Goal: Task Accomplishment & Management: Manage account settings

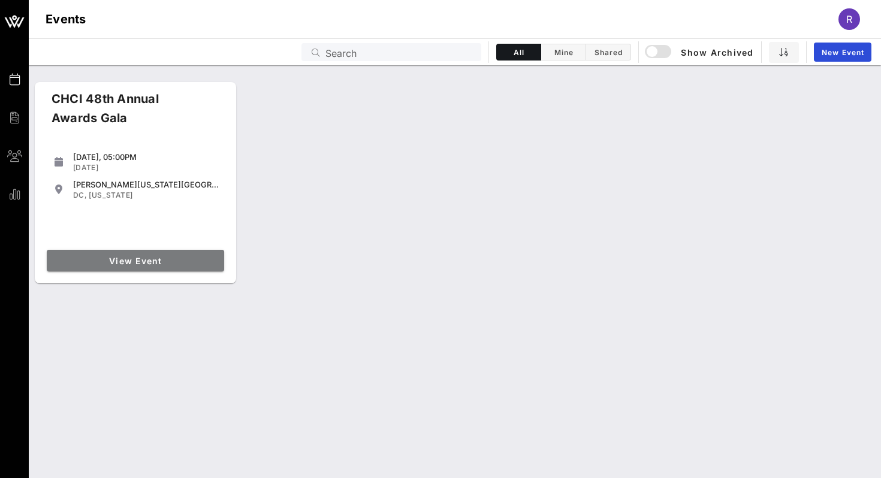
click at [185, 267] on link "View Event" at bounding box center [135, 261] width 177 height 22
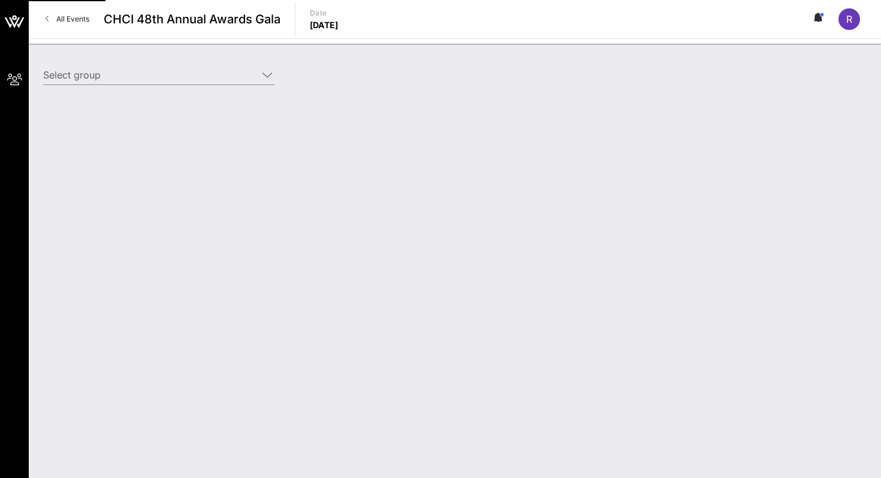
type input "Edison Electric Institute ([GEOGRAPHIC_DATA]) [[PERSON_NAME], [EMAIL_ADDRESS][D…"
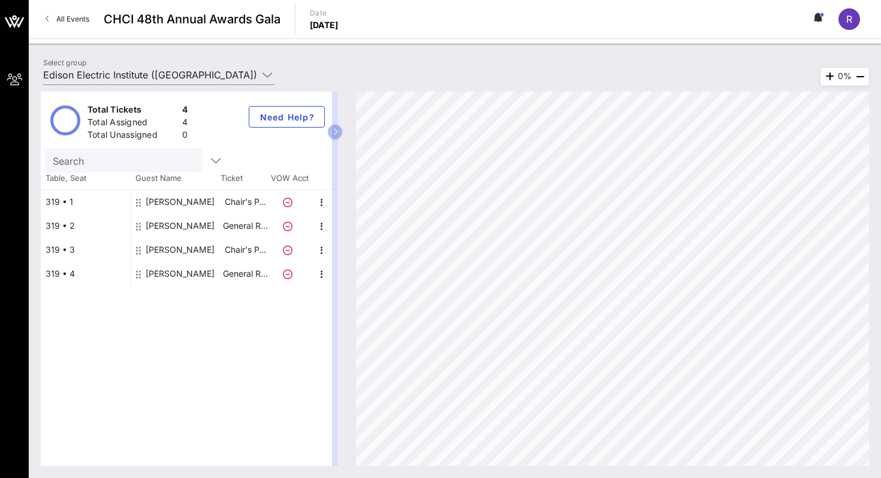
click at [167, 206] on div "[PERSON_NAME]" at bounding box center [180, 202] width 69 height 24
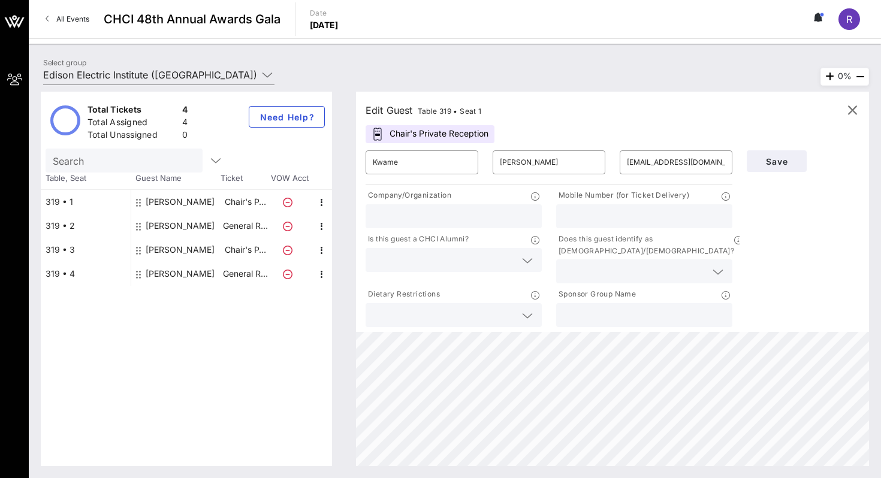
click at [485, 132] on div "Chair's Private Reception" at bounding box center [429, 134] width 129 height 18
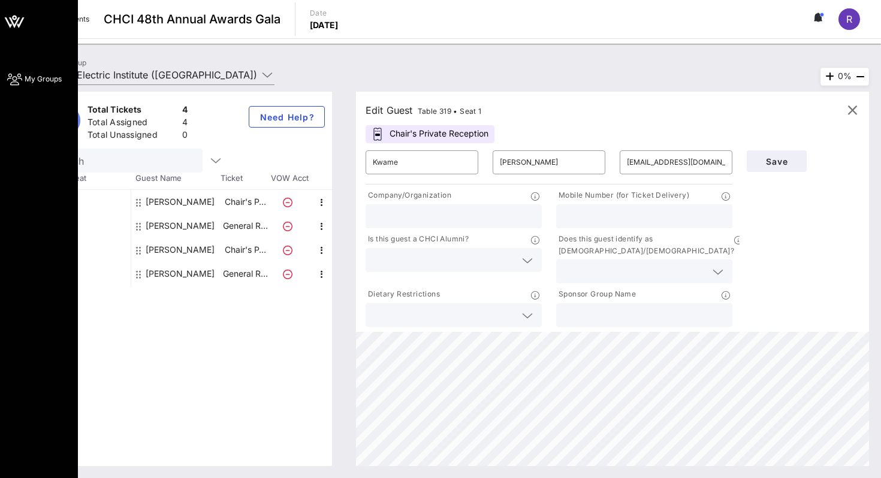
click at [2, 67] on div "My Groups" at bounding box center [39, 239] width 78 height 478
click at [11, 78] on icon at bounding box center [14, 79] width 15 height 2
click at [22, 79] on icon at bounding box center [14, 79] width 15 height 2
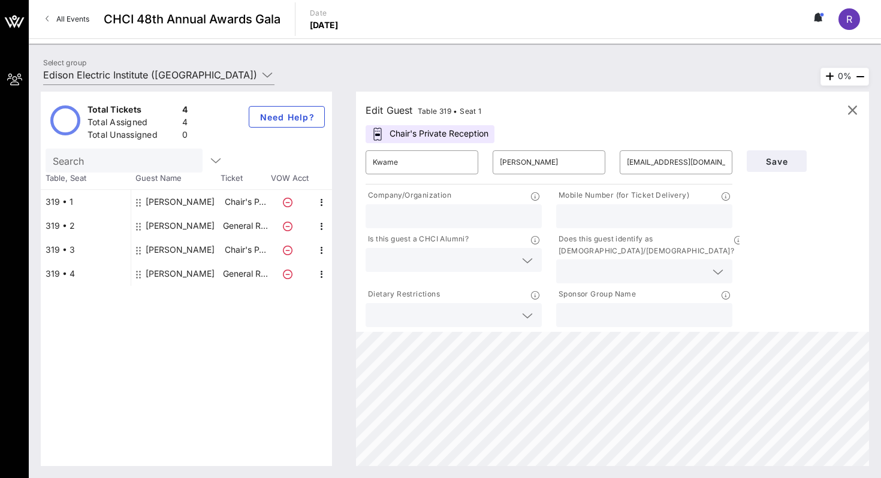
click at [66, 17] on span "All Events" at bounding box center [72, 18] width 33 height 9
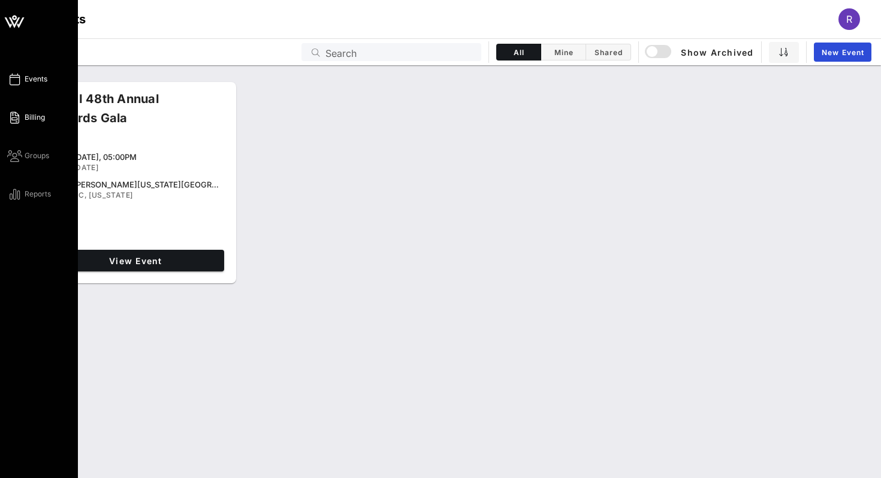
click at [11, 117] on icon at bounding box center [14, 118] width 15 height 2
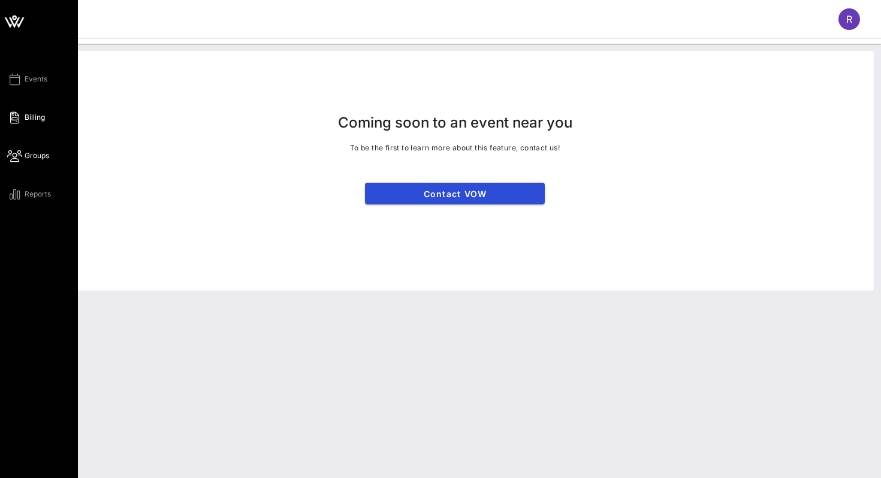
click at [22, 157] on link "Groups" at bounding box center [28, 156] width 42 height 14
click at [29, 192] on span "Reports" at bounding box center [38, 194] width 26 height 11
click at [40, 95] on div "Events Billing Groups Reports" at bounding box center [42, 136] width 71 height 129
click at [40, 86] on div "Events Billing Groups Reports" at bounding box center [42, 136] width 71 height 129
click at [40, 77] on span "Events" at bounding box center [36, 79] width 23 height 11
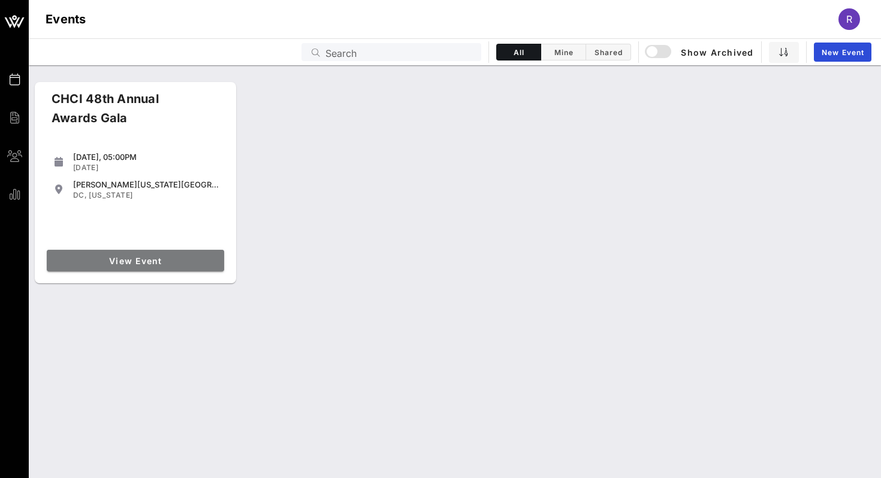
click at [149, 253] on link "View Event" at bounding box center [135, 261] width 177 height 22
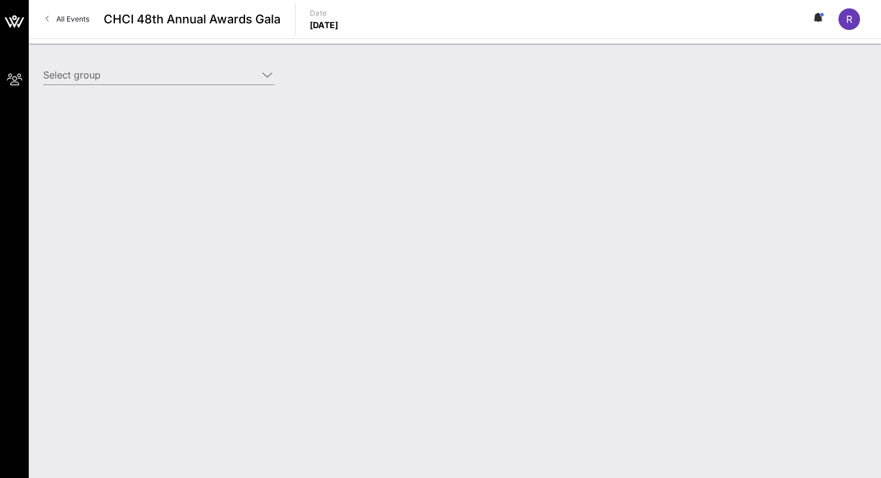
type input "Edison Electric Institute ([GEOGRAPHIC_DATA]) [[PERSON_NAME], [EMAIL_ADDRESS][D…"
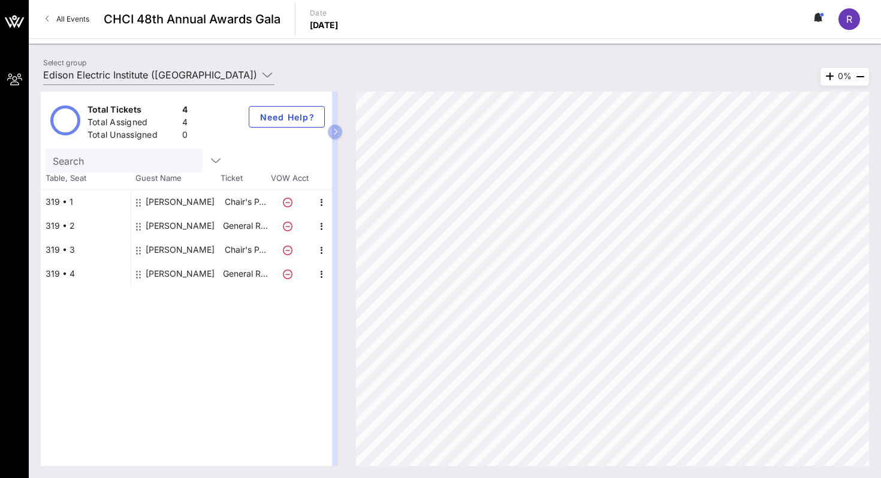
click at [824, 17] on button at bounding box center [818, 19] width 25 height 20
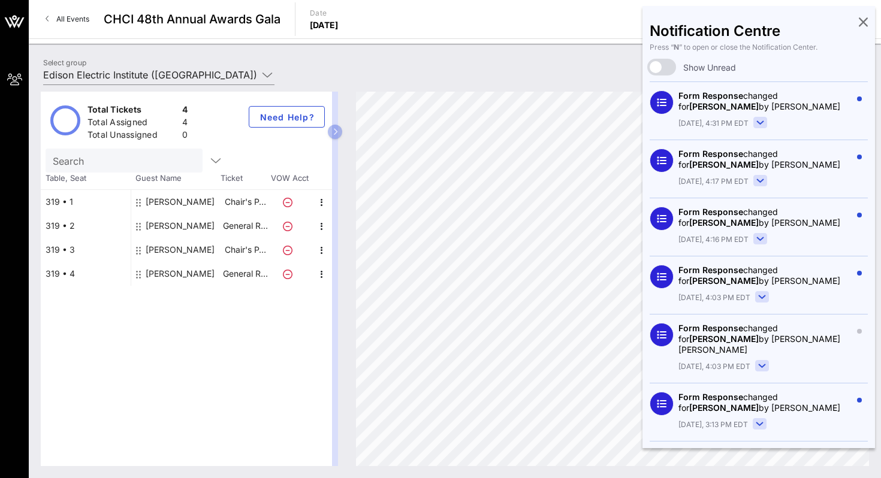
click at [760, 117] on rect at bounding box center [760, 122] width 13 height 11
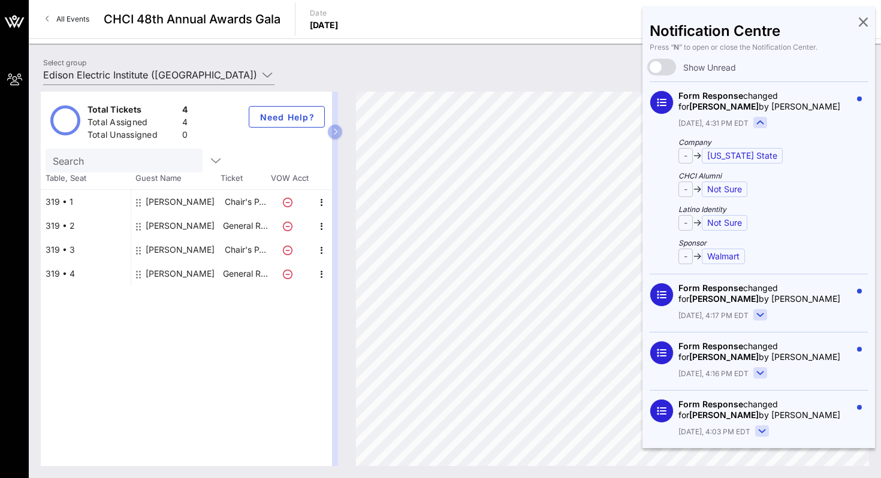
click at [761, 123] on rect at bounding box center [760, 122] width 13 height 11
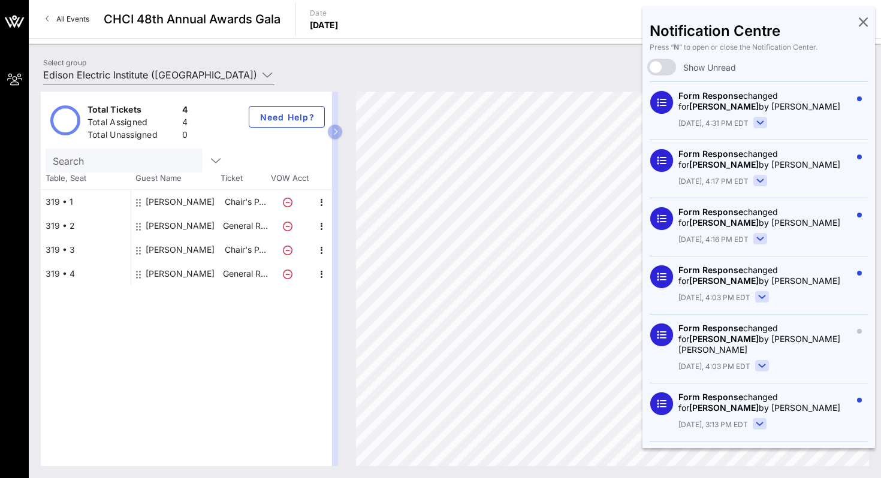
click at [758, 183] on rect at bounding box center [760, 181] width 13 height 11
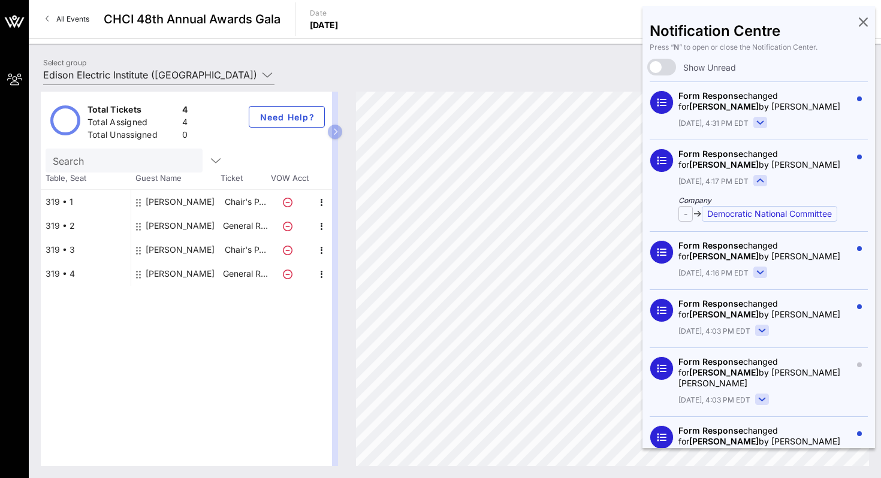
click at [762, 182] on rect at bounding box center [760, 181] width 13 height 11
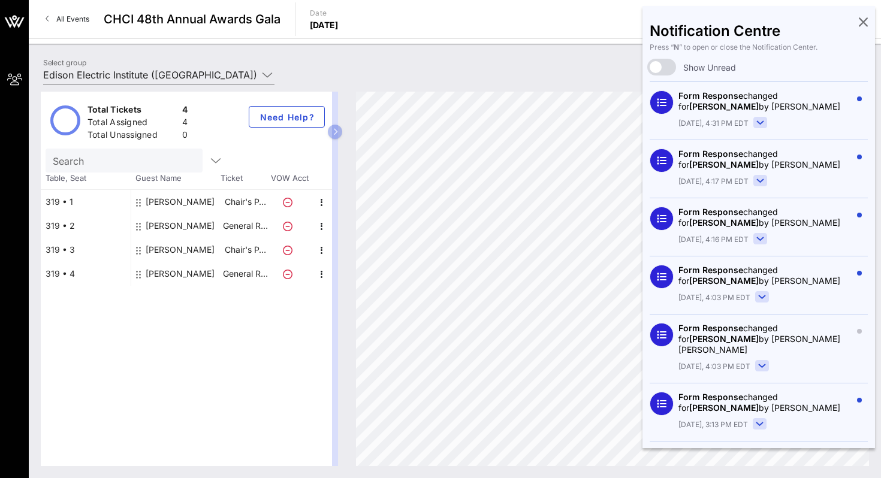
click at [760, 243] on rect at bounding box center [760, 239] width 13 height 11
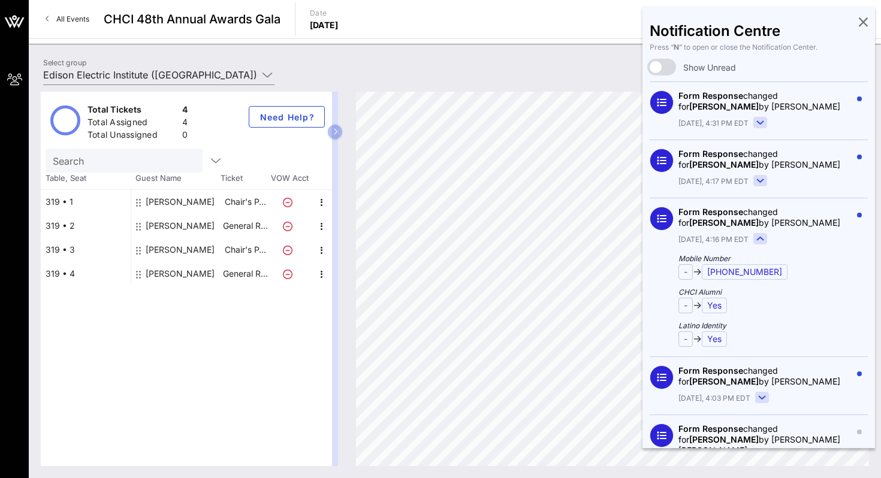
click at [759, 243] on rect at bounding box center [760, 239] width 13 height 11
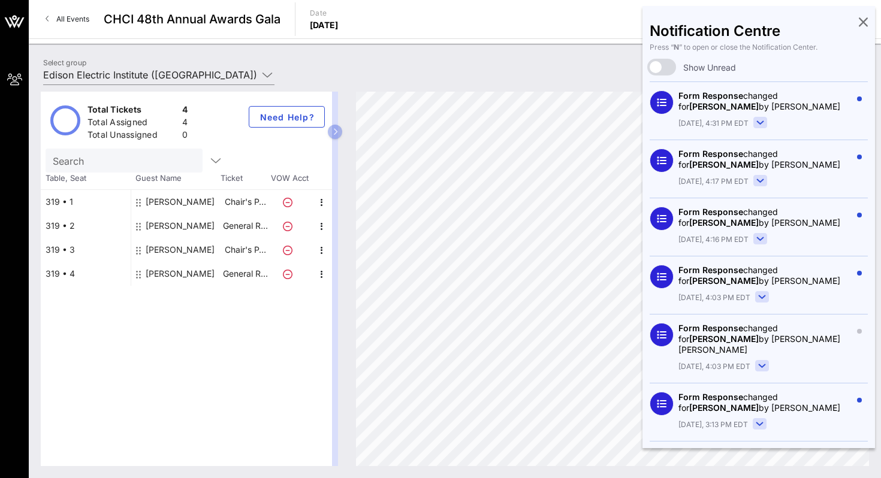
click at [751, 302] on div "[DATE], 4:03 PM EDT" at bounding box center [764, 297] width 173 height 13
click at [755, 301] on icon at bounding box center [762, 296] width 14 height 11
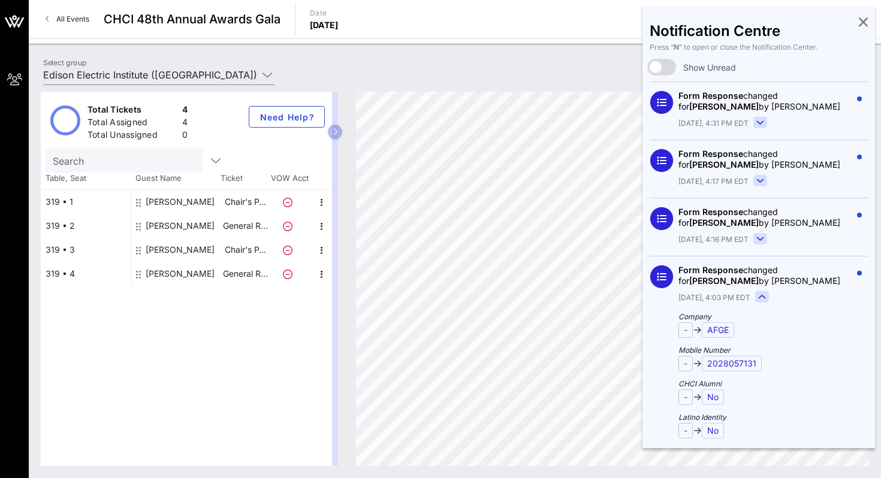
click at [756, 301] on rect at bounding box center [762, 297] width 13 height 11
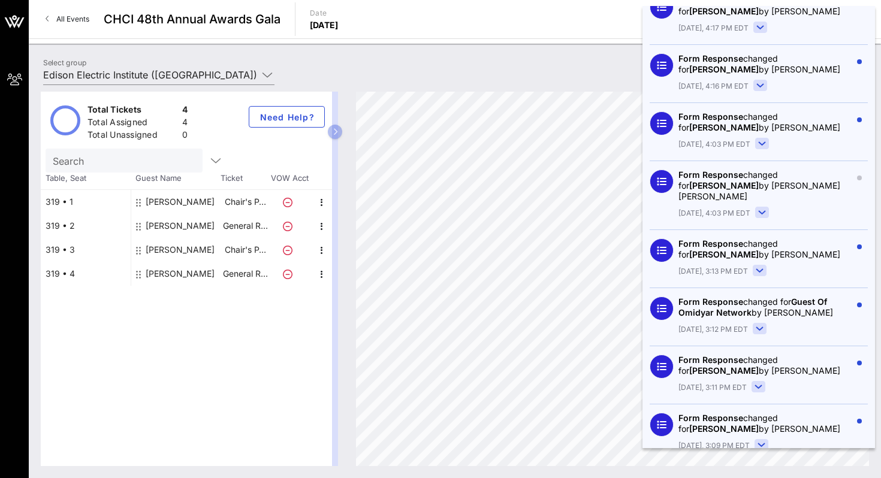
scroll to position [155, 0]
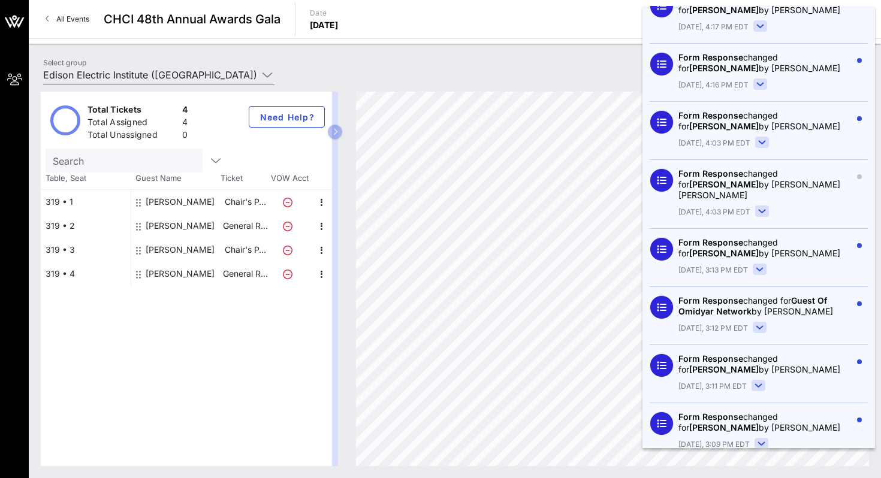
click at [760, 323] on rect at bounding box center [759, 327] width 13 height 11
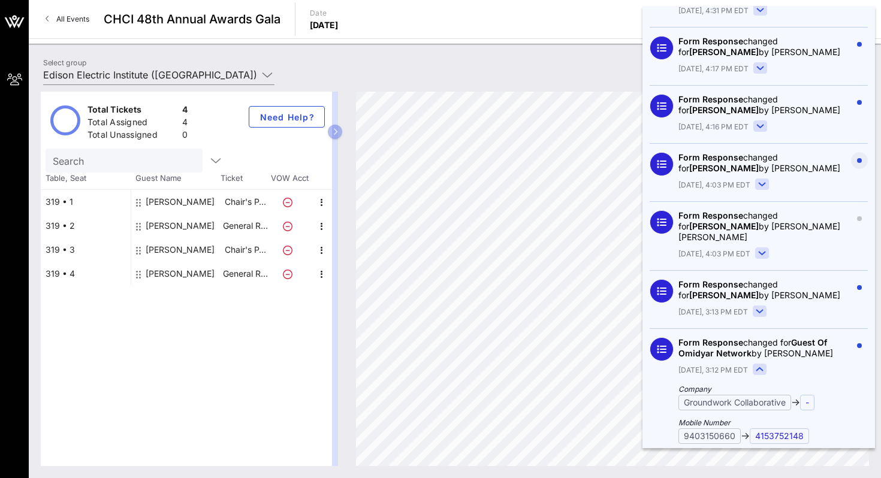
scroll to position [0, 0]
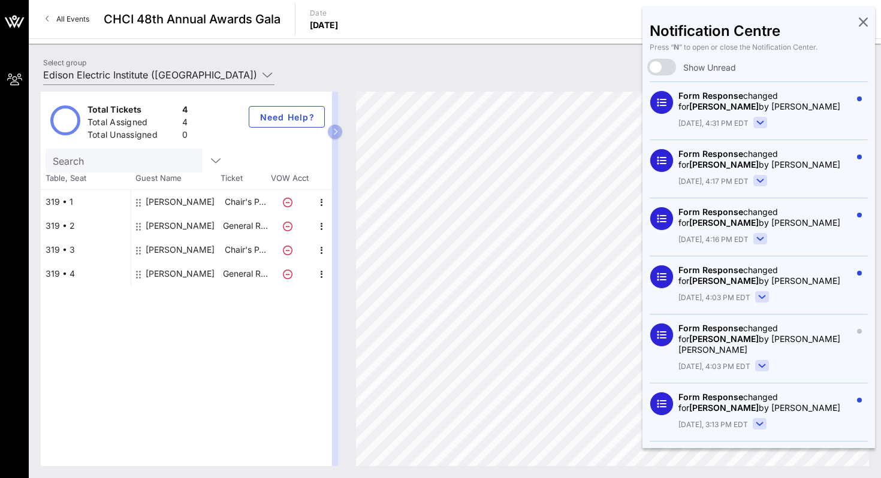
click at [856, 19] on div "Notification Centre Press “ N ” to open or close the Notification Center. Show …" at bounding box center [758, 227] width 232 height 442
click at [857, 19] on div "Notification Centre Press “ N ” to open or close the Notification Center. Show …" at bounding box center [758, 227] width 232 height 442
click at [860, 20] on icon at bounding box center [863, 21] width 9 height 2
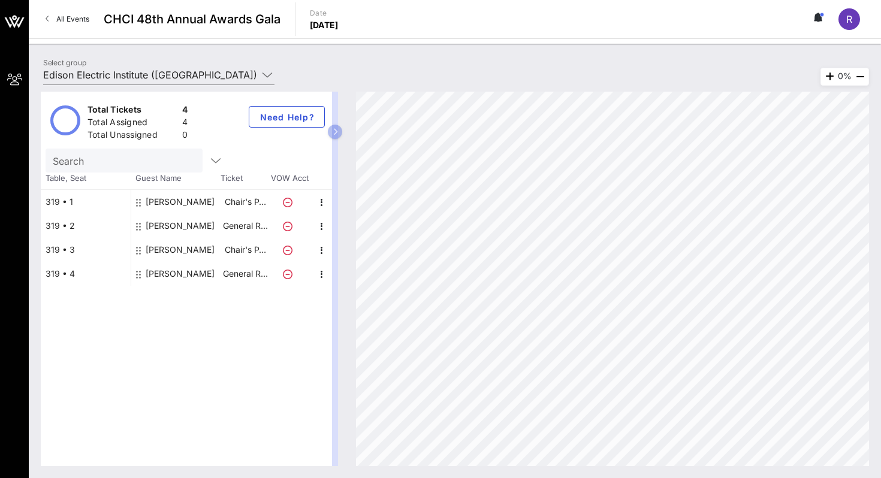
click at [841, 14] on div "R" at bounding box center [849, 19] width 22 height 22
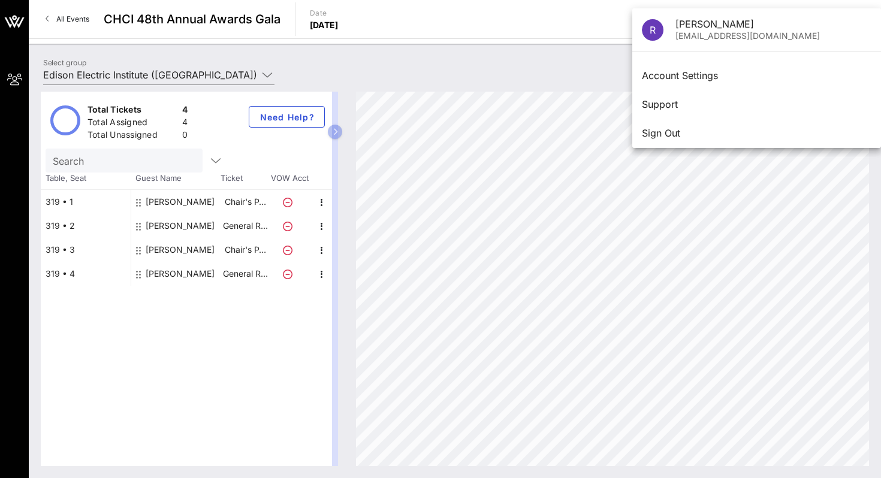
click at [466, 81] on div "Total Tickets 4 Total Assigned 4 Total Unassigned 0 Need Help? Search Table, Se…" at bounding box center [455, 279] width 852 height 398
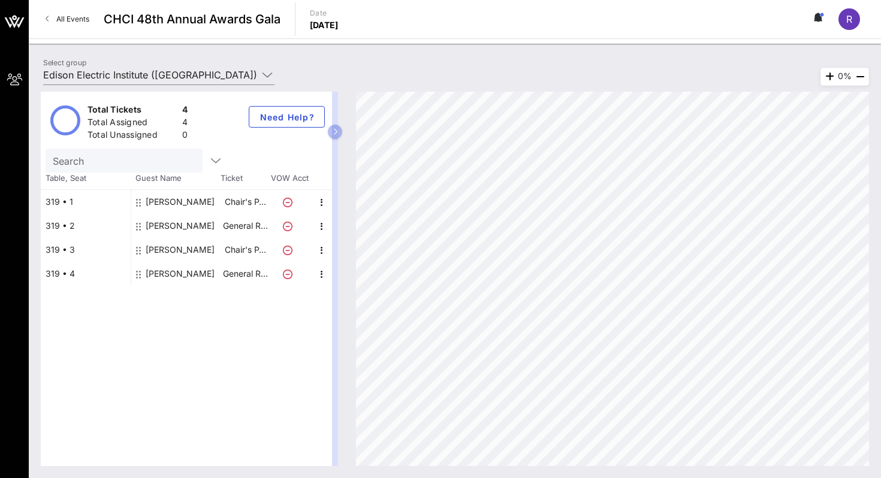
click at [258, 11] on span "CHCI 48th Annual Awards Gala" at bounding box center [192, 19] width 177 height 18
click at [75, 22] on span "All Events" at bounding box center [72, 18] width 33 height 9
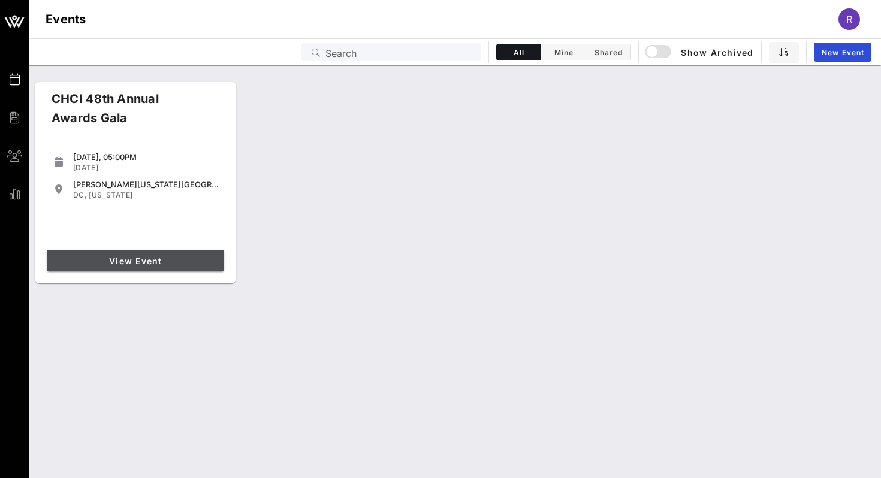
click at [193, 263] on span "View Event" at bounding box center [136, 261] width 168 height 10
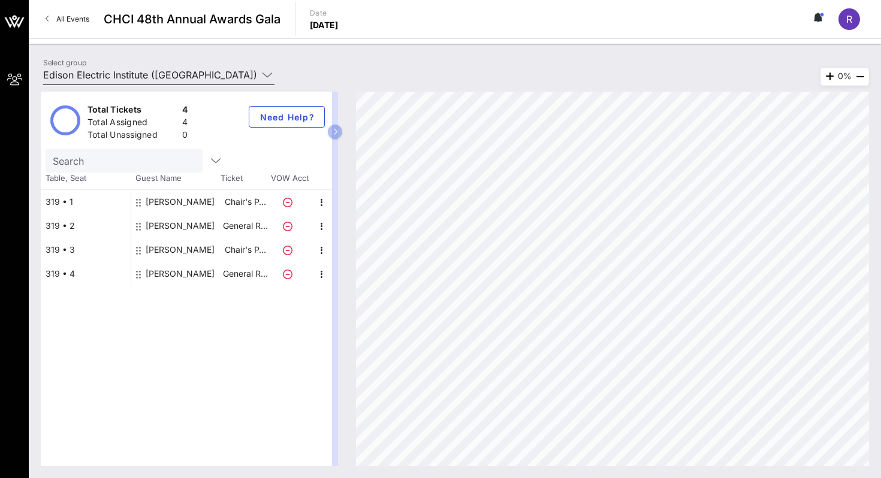
click at [239, 75] on input "Edison Electric Institute ([GEOGRAPHIC_DATA]) [[PERSON_NAME], [EMAIL_ADDRESS][D…" at bounding box center [150, 74] width 214 height 19
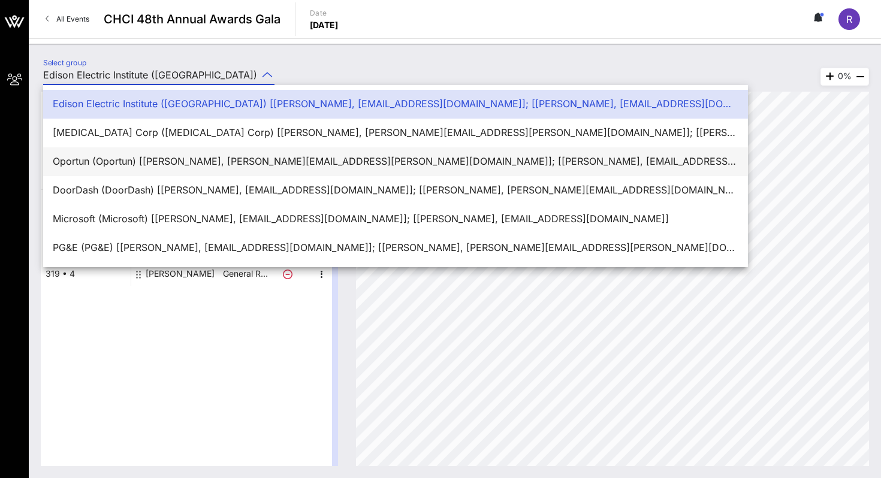
scroll to position [29, 0]
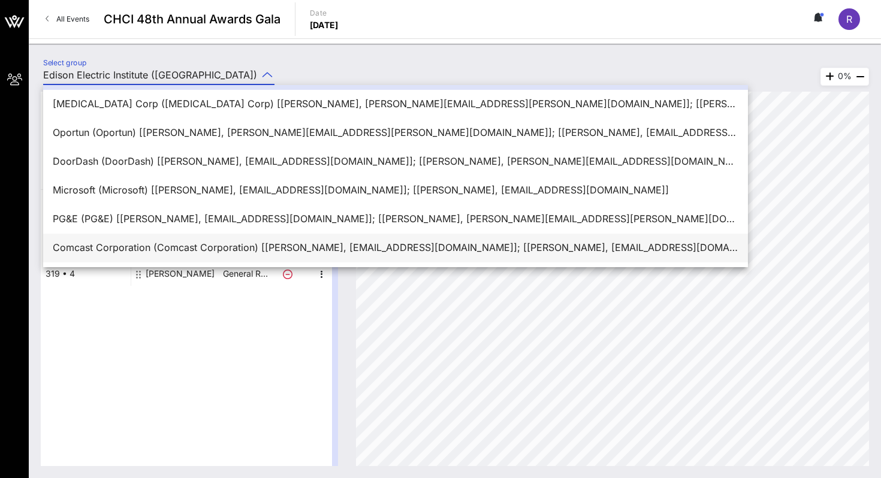
click at [159, 243] on div "Comcast Corporation (Comcast Corporation) [[PERSON_NAME], [EMAIL_ADDRESS][DOMAI…" at bounding box center [395, 247] width 685 height 11
type input "Comcast Corporation (Comcast Corporation) [[PERSON_NAME], [EMAIL_ADDRESS][DOMAI…"
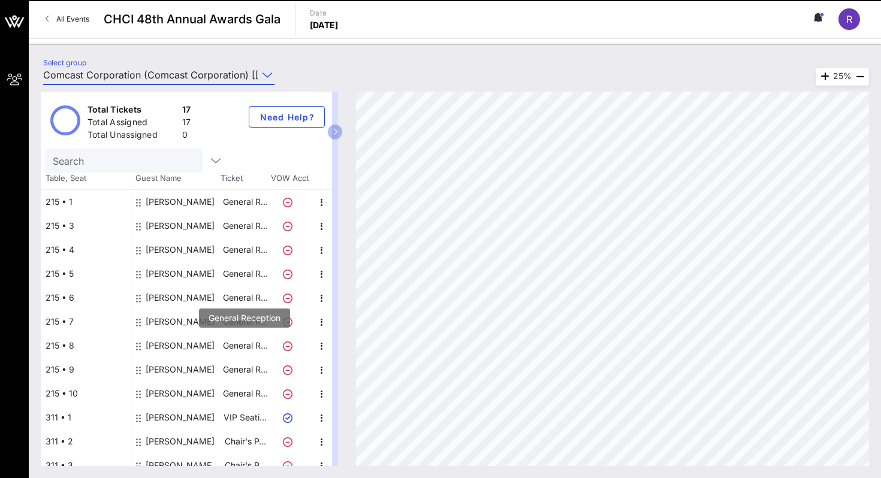
scroll to position [131, 0]
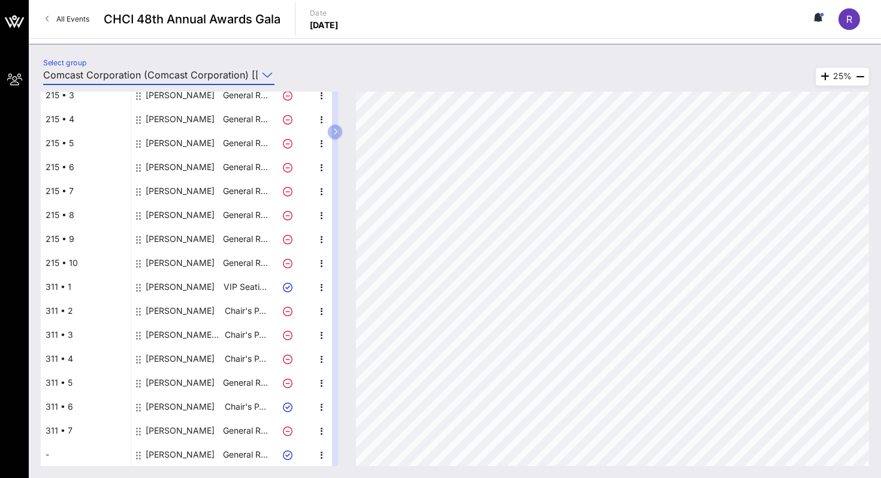
click at [176, 452] on div "[PERSON_NAME]" at bounding box center [180, 455] width 69 height 24
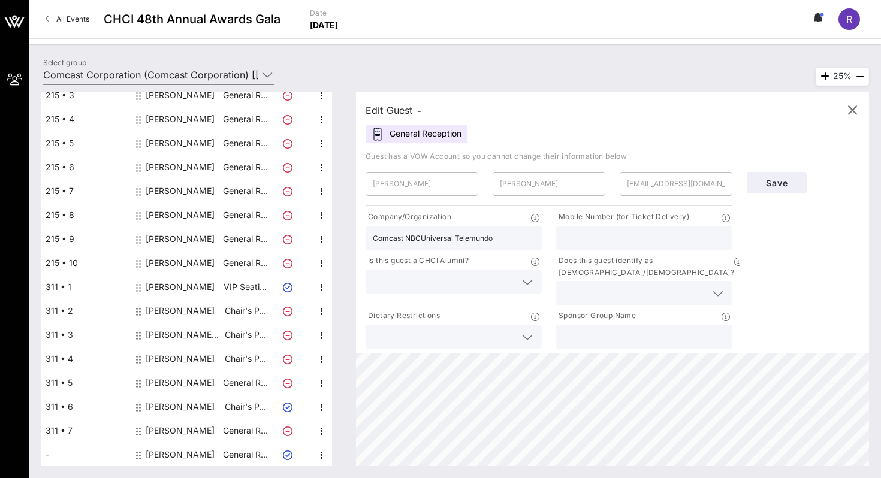
click at [165, 353] on div "[PERSON_NAME]" at bounding box center [180, 359] width 69 height 24
type input "[PERSON_NAME]"
type input "[EMAIL_ADDRESS][DOMAIN_NAME]"
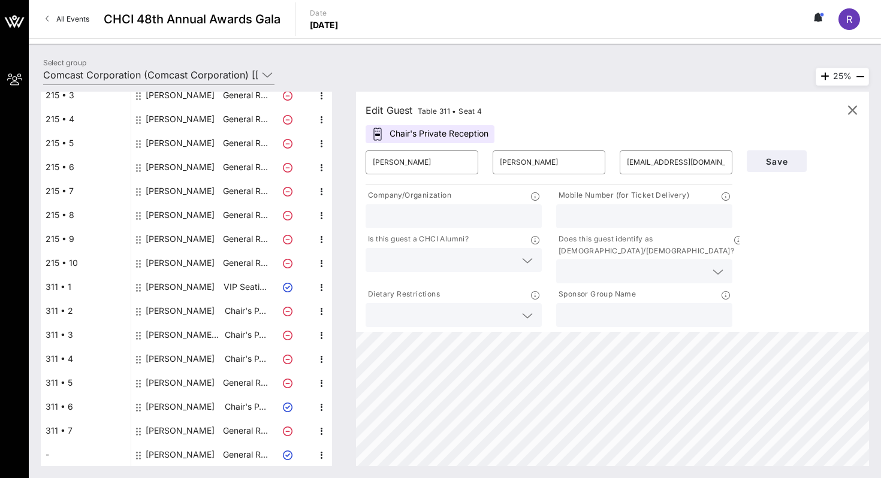
click at [159, 329] on div "[PERSON_NAME] [PERSON_NAME]" at bounding box center [183, 335] width 75 height 24
type input "[PERSON_NAME]"
type input "[EMAIL_ADDRESS][DOMAIN_NAME]"
type input "Comcast NBCUniversal Telemundo"
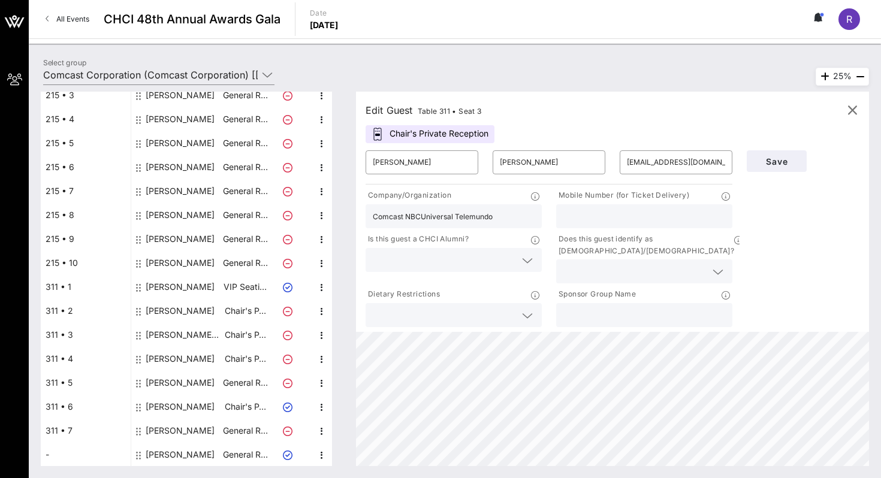
click at [161, 292] on div "[PERSON_NAME]" at bounding box center [180, 287] width 69 height 24
type input "[PERSON_NAME]"
type input "[EMAIL_ADDRESS][DOMAIN_NAME]"
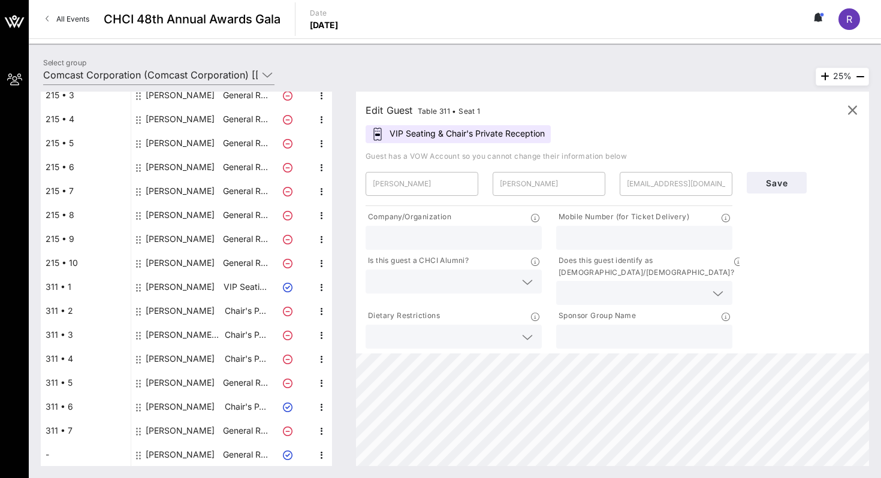
click at [159, 237] on div "[PERSON_NAME]" at bounding box center [180, 239] width 69 height 24
type input "[PERSON_NAME]"
type input "[EMAIL_ADDRESS][DOMAIN_NAME]"
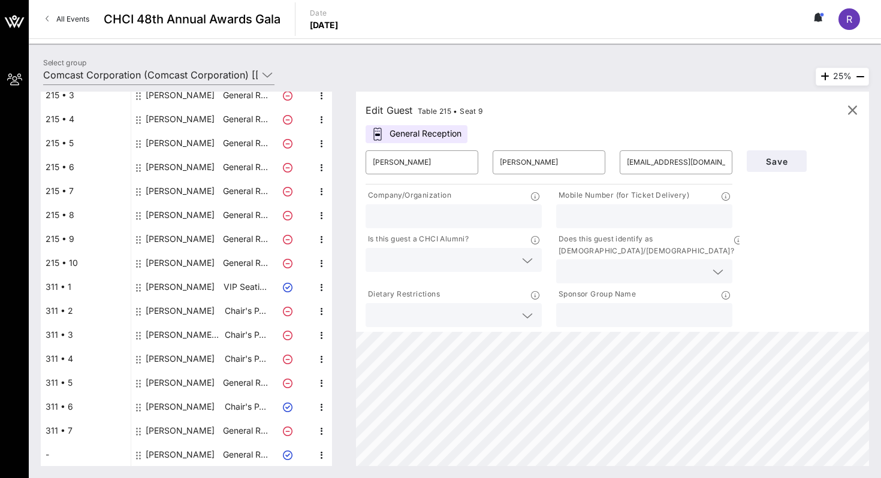
click at [161, 179] on div "[PERSON_NAME]" at bounding box center [180, 191] width 69 height 24
type input "[PERSON_NAME]"
type input "[PERSON_NAME][EMAIL_ADDRESS][DOMAIN_NAME]"
type input "Comcast NBCUniversal Telemundo"
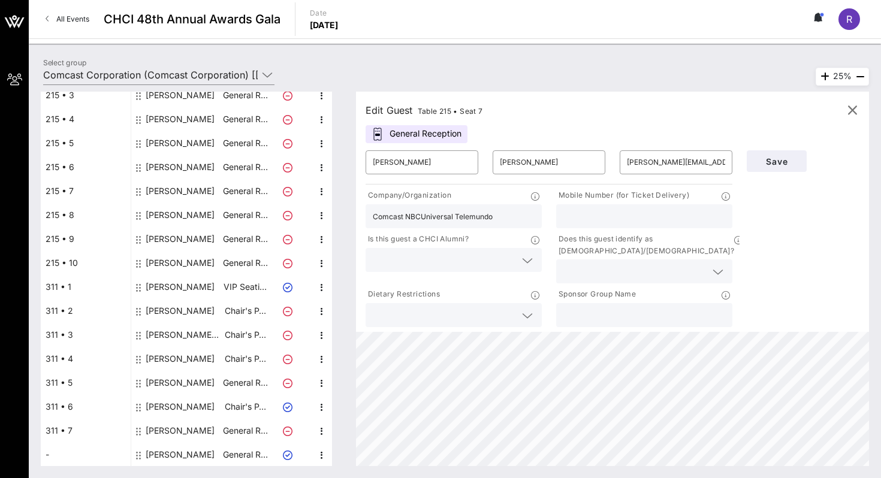
click at [162, 155] on div "[PERSON_NAME]" at bounding box center [180, 167] width 69 height 24
type input "[PERSON_NAME]"
type input "[PERSON_NAME][EMAIL_ADDRESS][PERSON_NAME][DOMAIN_NAME]"
click at [168, 80] on div "Total Tickets 17 Total Assigned 17 Total Unassigned 0 Need Help? Search Table, …" at bounding box center [455, 279] width 852 height 398
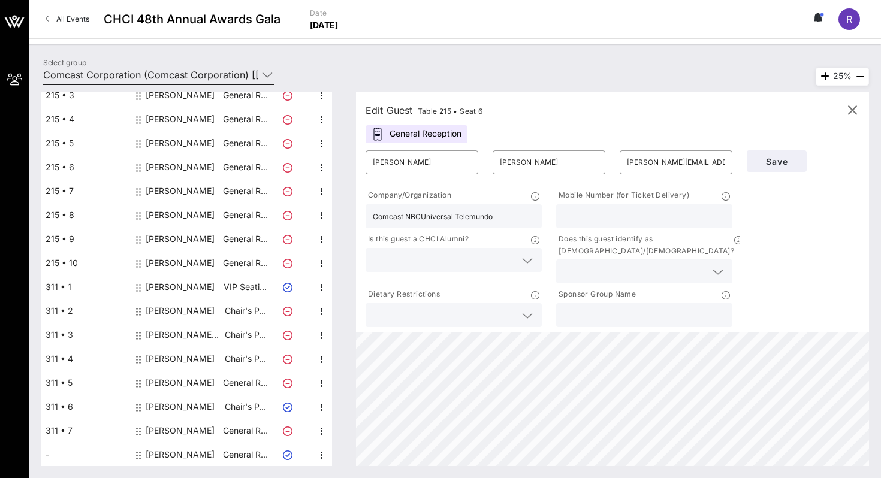
click at [168, 73] on input "Comcast Corporation (Comcast Corporation) [[PERSON_NAME], [EMAIL_ADDRESS][DOMAI…" at bounding box center [150, 74] width 214 height 19
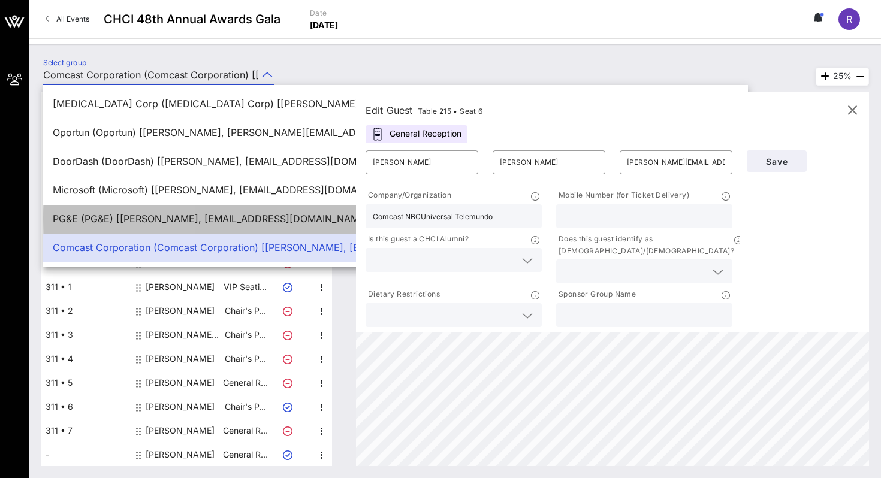
click at [132, 229] on div "PG&E (PG&E) [[PERSON_NAME], [EMAIL_ADDRESS][DOMAIN_NAME]]; [[PERSON_NAME], [PER…" at bounding box center [395, 219] width 685 height 26
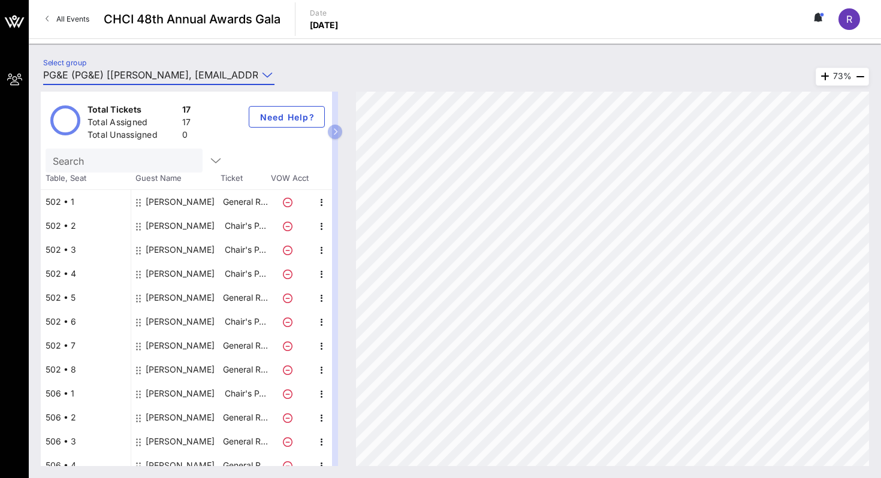
click at [170, 197] on div "[PERSON_NAME]" at bounding box center [180, 202] width 69 height 24
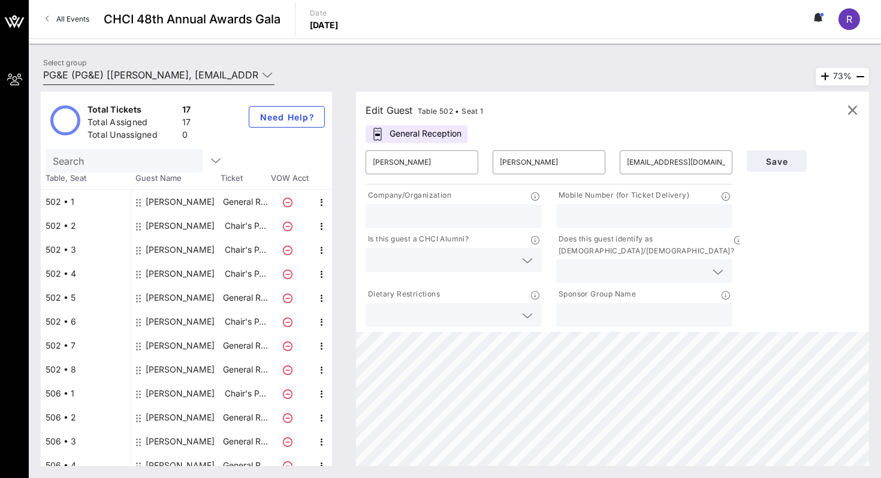
click at [181, 67] on input "PG&E (PG&E) [[PERSON_NAME], [EMAIL_ADDRESS][DOMAIN_NAME]]; [[PERSON_NAME], [PER…" at bounding box center [150, 74] width 214 height 19
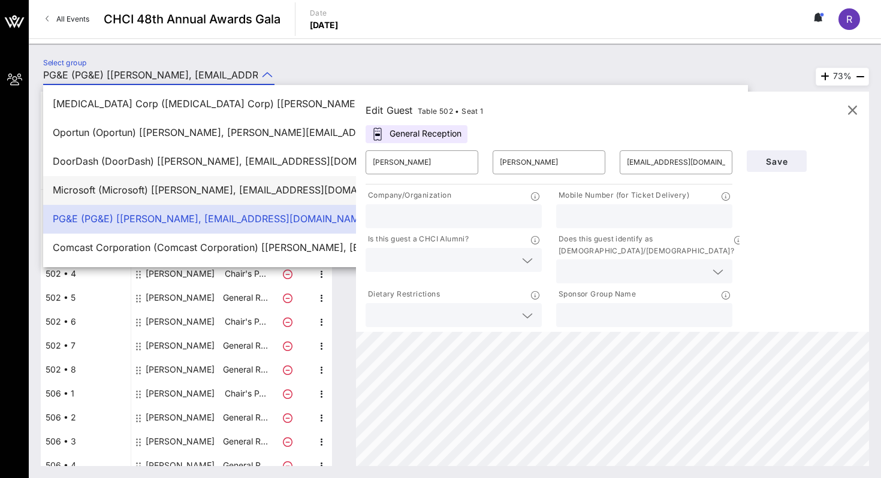
click at [137, 194] on div "Microsoft (Microsoft) [[PERSON_NAME], [EMAIL_ADDRESS][DOMAIN_NAME]]; [[PERSON_N…" at bounding box center [395, 190] width 685 height 11
type input "Microsoft (Microsoft) [[PERSON_NAME], [EMAIL_ADDRESS][DOMAIN_NAME]]; [[PERSON_N…"
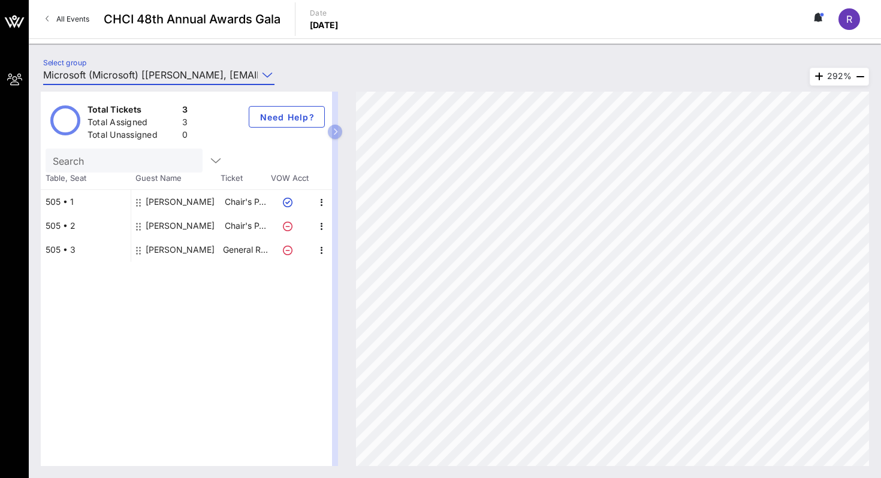
click at [149, 202] on div "[PERSON_NAME]" at bounding box center [180, 202] width 69 height 24
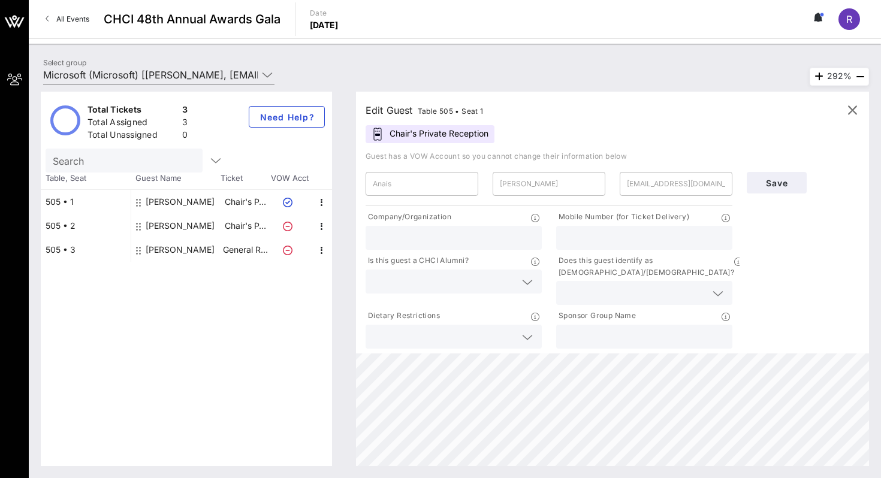
click at [159, 228] on div "[PERSON_NAME]" at bounding box center [180, 226] width 69 height 24
type input "[PERSON_NAME]"
type input "[PERSON_NAME][EMAIL_ADDRESS][PERSON_NAME][DOMAIN_NAME]"
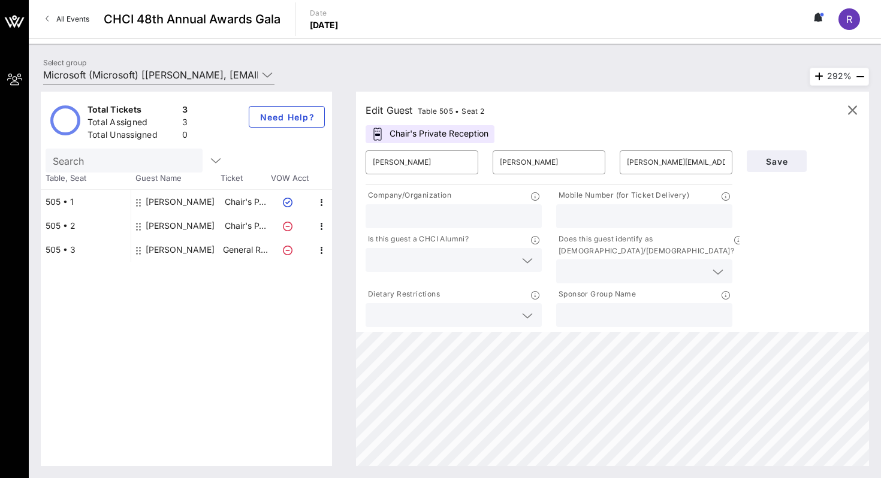
click at [161, 257] on div "[PERSON_NAME]" at bounding box center [180, 250] width 69 height 24
type input "[PERSON_NAME]"
type input "[EMAIL_ADDRESS][DOMAIN_NAME]"
click at [182, 82] on div "Total Tickets 3 Total Assigned 3 Total Unassigned 0 Need Help? Search Table, Se…" at bounding box center [455, 279] width 852 height 398
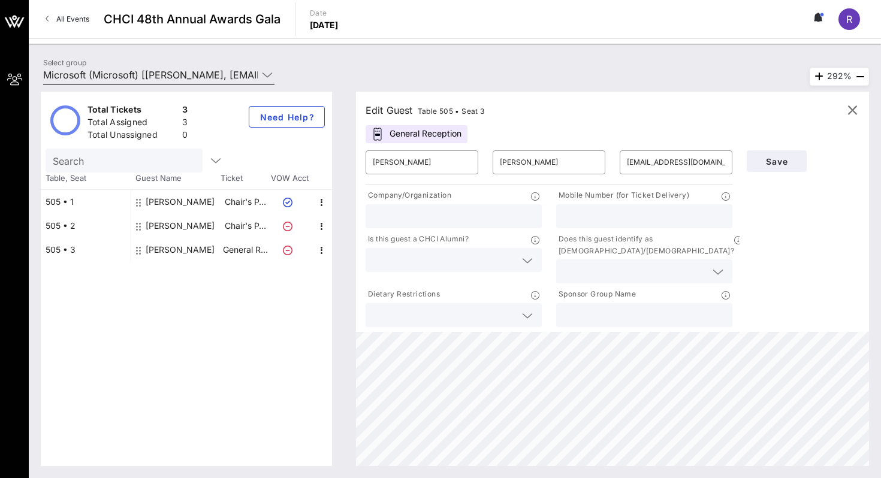
click at [182, 69] on input "Microsoft (Microsoft) [[PERSON_NAME], [EMAIL_ADDRESS][DOMAIN_NAME]]; [[PERSON_N…" at bounding box center [150, 74] width 214 height 19
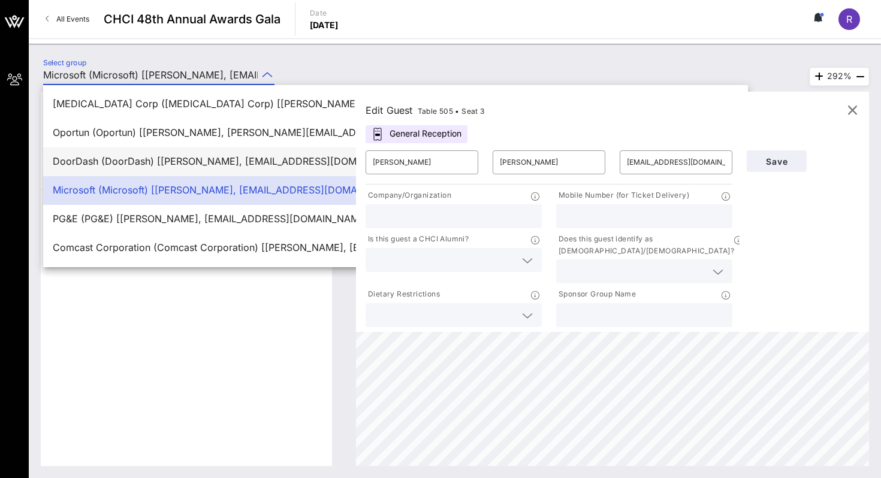
click at [153, 162] on div "DoorDash (DoorDash) [[PERSON_NAME], [EMAIL_ADDRESS][DOMAIN_NAME]]; [[PERSON_NAM…" at bounding box center [395, 161] width 685 height 11
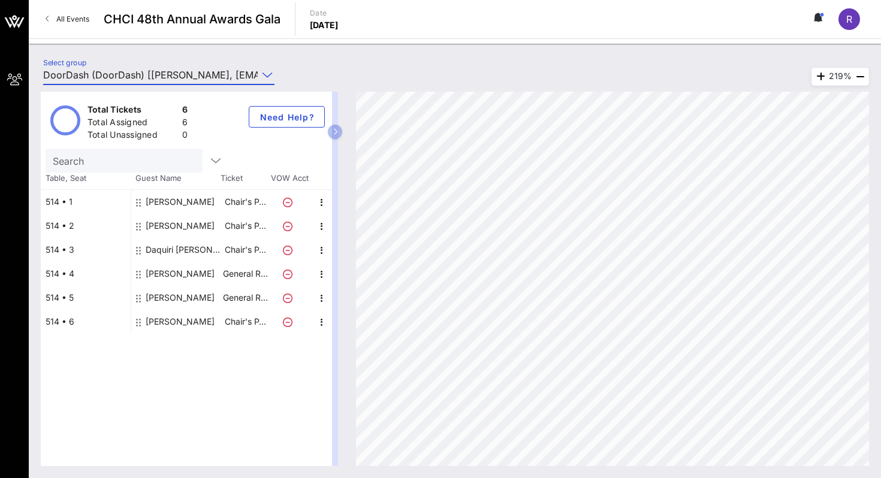
click at [135, 72] on input "DoorDash (DoorDash) [[PERSON_NAME], [EMAIL_ADDRESS][DOMAIN_NAME]]; [[PERSON_NAM…" at bounding box center [150, 74] width 214 height 19
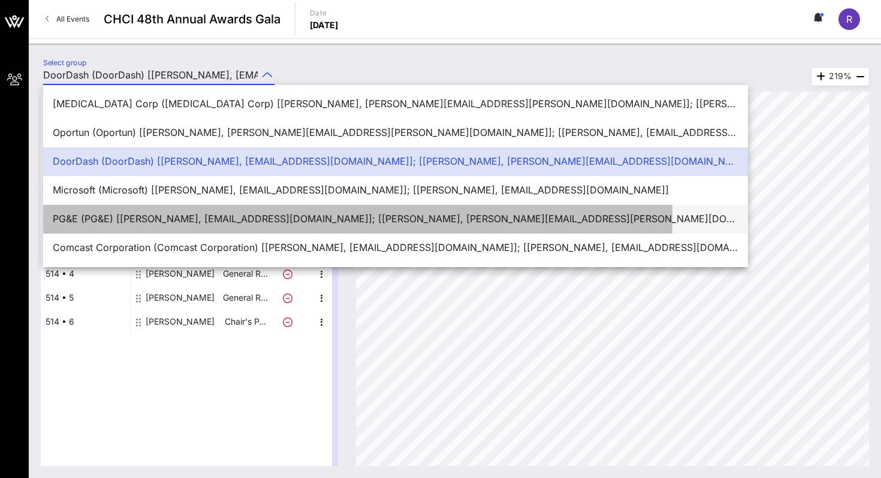
click at [137, 217] on div "PG&E (PG&E) [[PERSON_NAME], [EMAIL_ADDRESS][DOMAIN_NAME]]; [[PERSON_NAME], [PER…" at bounding box center [395, 218] width 685 height 11
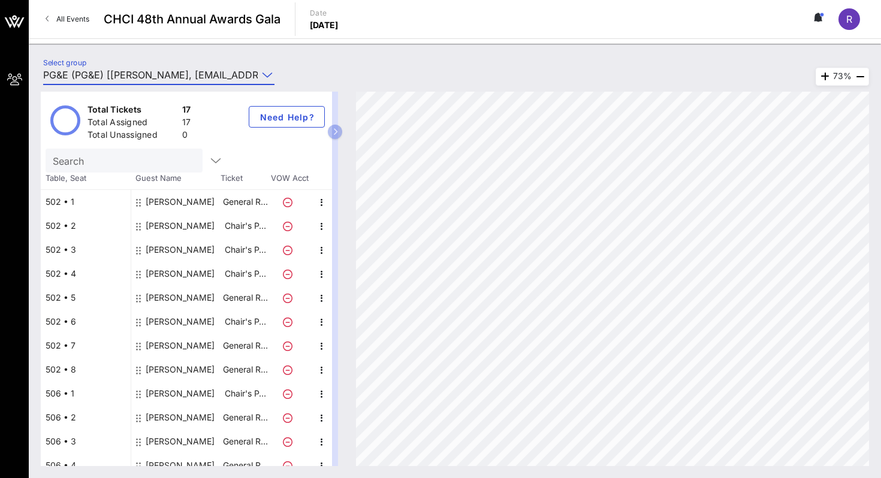
click at [151, 80] on div "Total Tickets 17 Total Assigned 17 Total Unassigned 0 Need Help? Search Table, …" at bounding box center [455, 279] width 852 height 398
click at [143, 74] on input "PG&E (PG&E) [[PERSON_NAME], [EMAIL_ADDRESS][DOMAIN_NAME]]; [[PERSON_NAME], [PER…" at bounding box center [150, 74] width 214 height 19
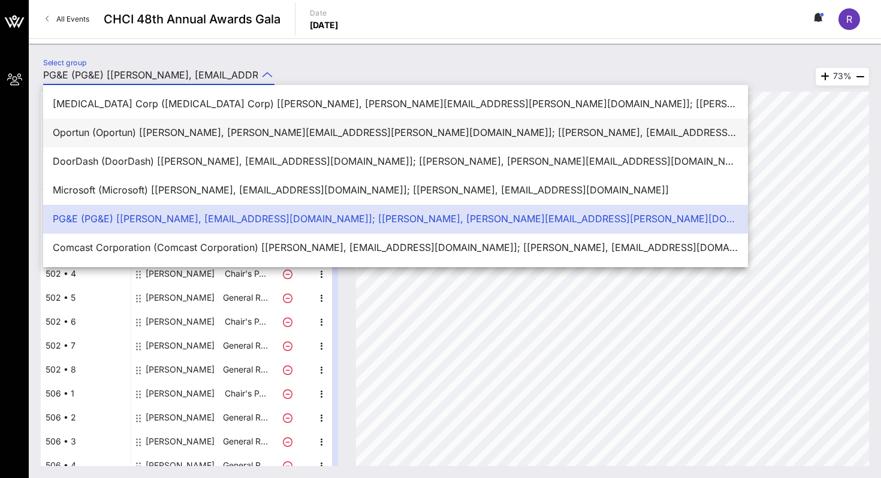
click at [128, 137] on div "Oportun (Oportun) [[PERSON_NAME], [PERSON_NAME][EMAIL_ADDRESS][PERSON_NAME][DOM…" at bounding box center [395, 132] width 685 height 11
type input "Oportun (Oportun) [[PERSON_NAME], [PERSON_NAME][EMAIL_ADDRESS][PERSON_NAME][DOM…"
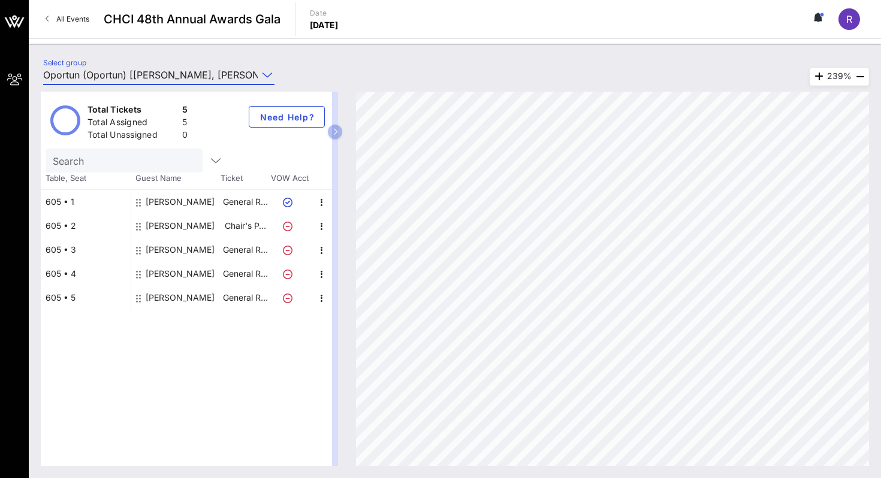
click at [176, 207] on div "[PERSON_NAME]" at bounding box center [176, 202] width 90 height 24
click at [168, 201] on div "[PERSON_NAME]" at bounding box center [180, 202] width 69 height 24
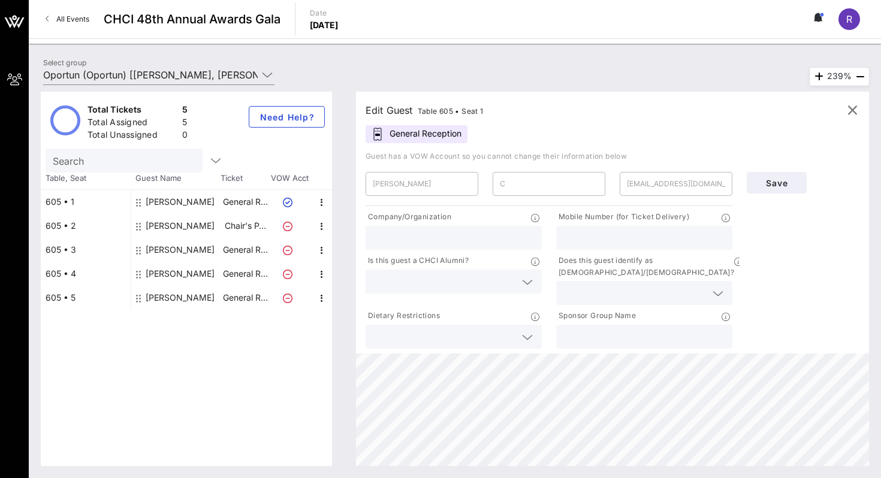
click at [171, 222] on div "[PERSON_NAME]" at bounding box center [180, 226] width 69 height 24
type input "[PERSON_NAME]"
type input "Garret"
type input "[PERSON_NAME][EMAIL_ADDRESS][PERSON_NAME][DOMAIN_NAME]"
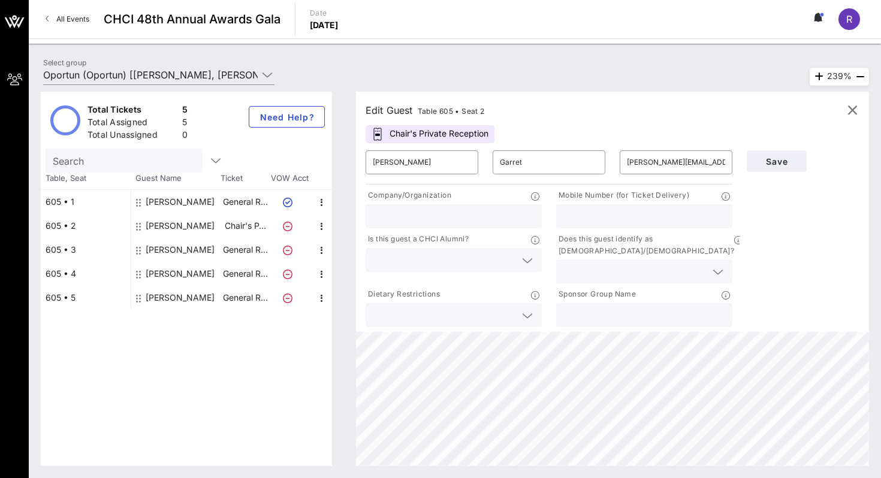
click at [176, 250] on div "[PERSON_NAME]" at bounding box center [180, 250] width 69 height 24
type input "Alyssa"
type input "[PERSON_NAME]"
type input "[EMAIL_ADDRESS][DOMAIN_NAME]"
type input "Oportun"
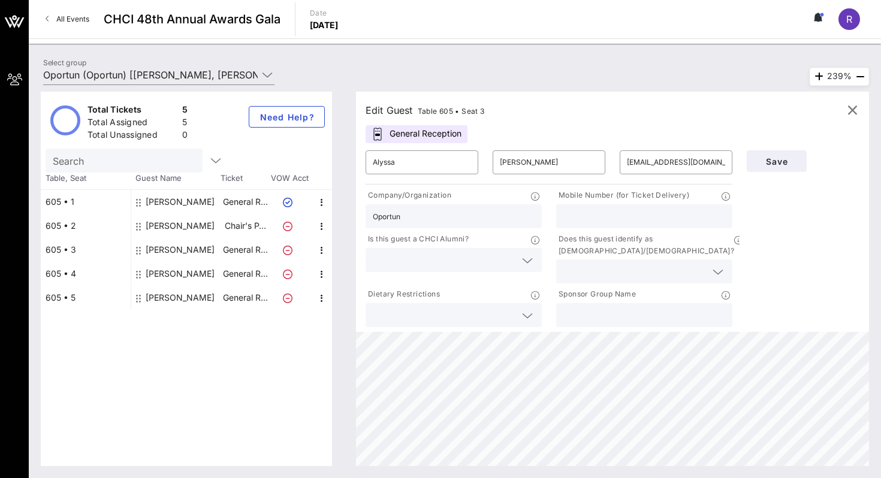
click at [174, 273] on div "[PERSON_NAME]" at bounding box center [180, 274] width 69 height 24
type input "Phil"
type input "[PERSON_NAME]"
type input "[EMAIL_ADDRESS][DOMAIN_NAME]"
type input "American Fintech Council"
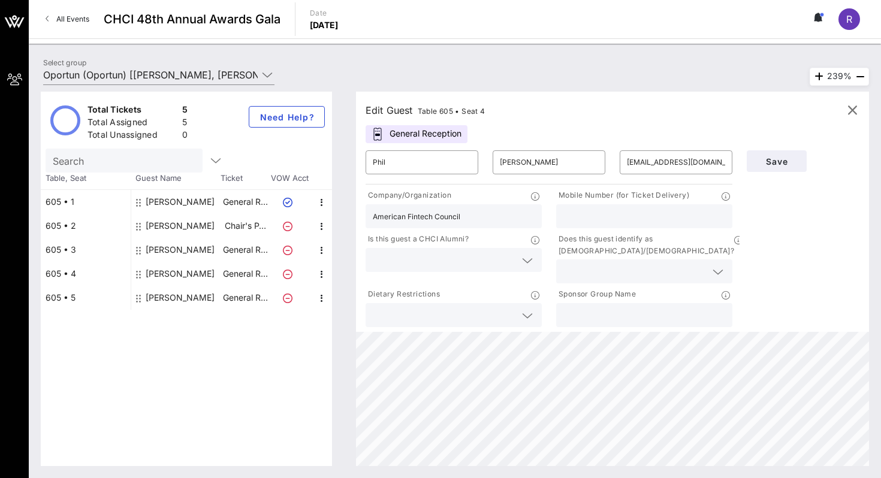
click at [180, 301] on div "[PERSON_NAME]" at bounding box center [180, 298] width 69 height 24
type input "[PERSON_NAME]"
type input "[PERSON_NAME][EMAIL_ADDRESS][DOMAIN_NAME]"
click at [849, 24] on span "R" at bounding box center [849, 19] width 6 height 12
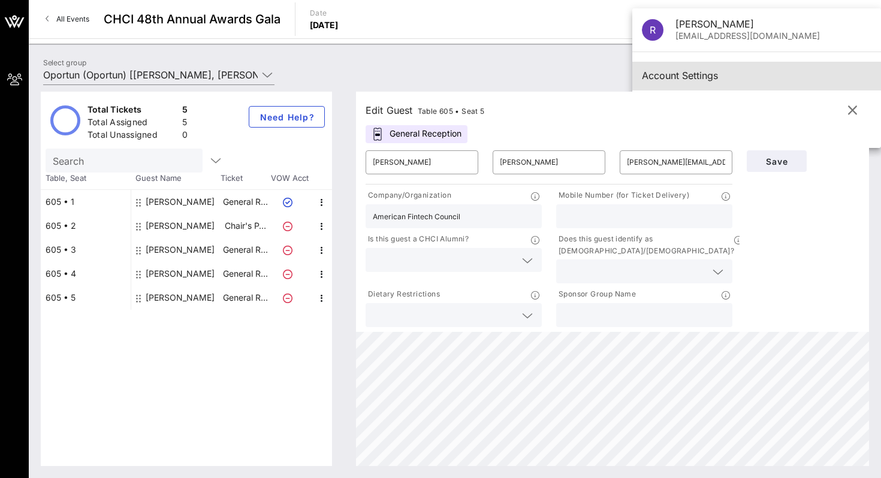
click at [723, 80] on div "Account Settings" at bounding box center [756, 75] width 229 height 11
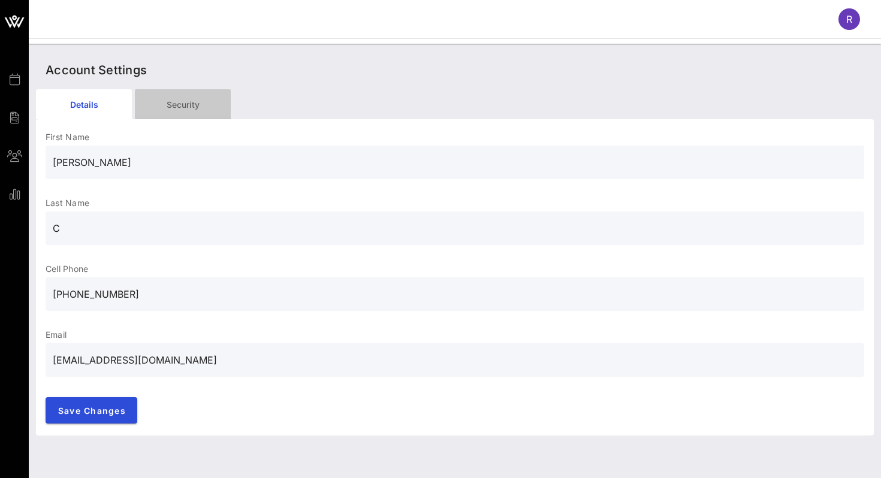
click at [210, 109] on div "Security" at bounding box center [183, 104] width 96 height 30
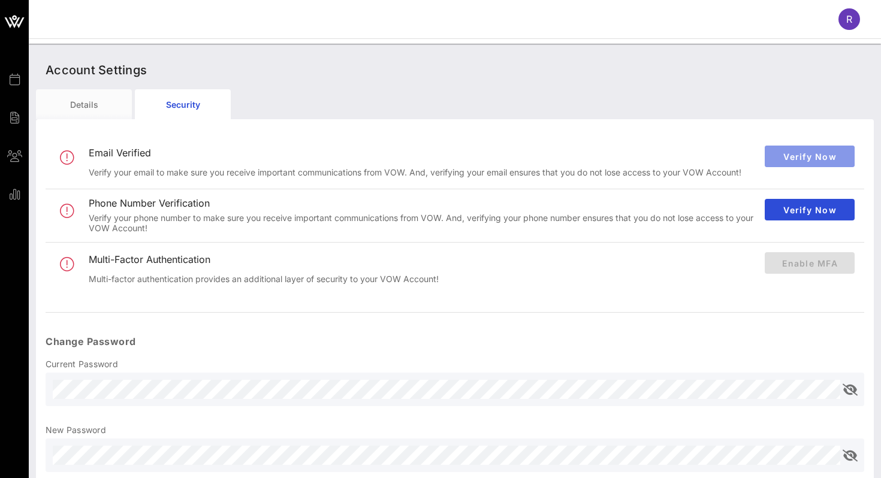
click at [807, 166] on button "Verify Now" at bounding box center [810, 157] width 90 height 22
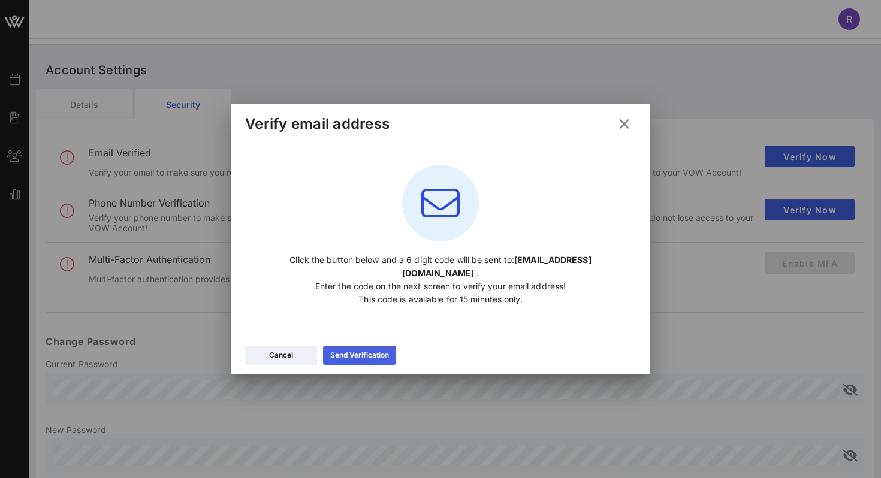
click at [377, 350] on div "Send Verification" at bounding box center [359, 355] width 59 height 12
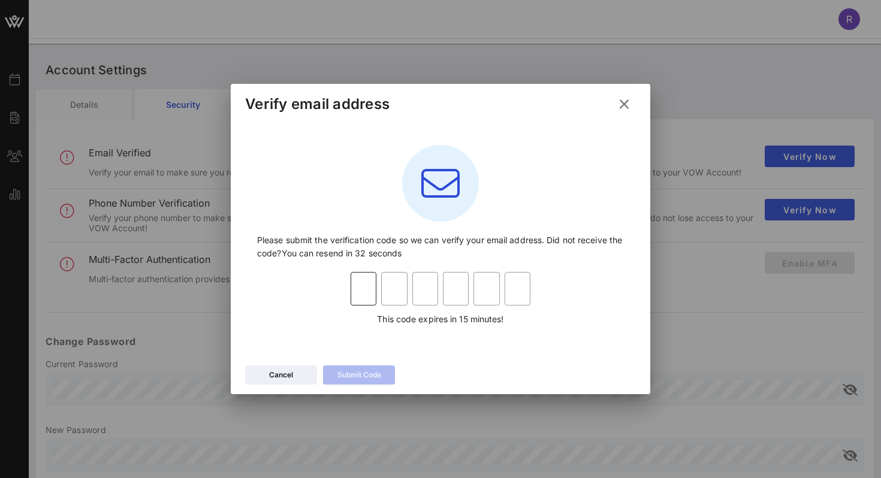
click at [355, 301] on div at bounding box center [364, 289] width 26 height 34
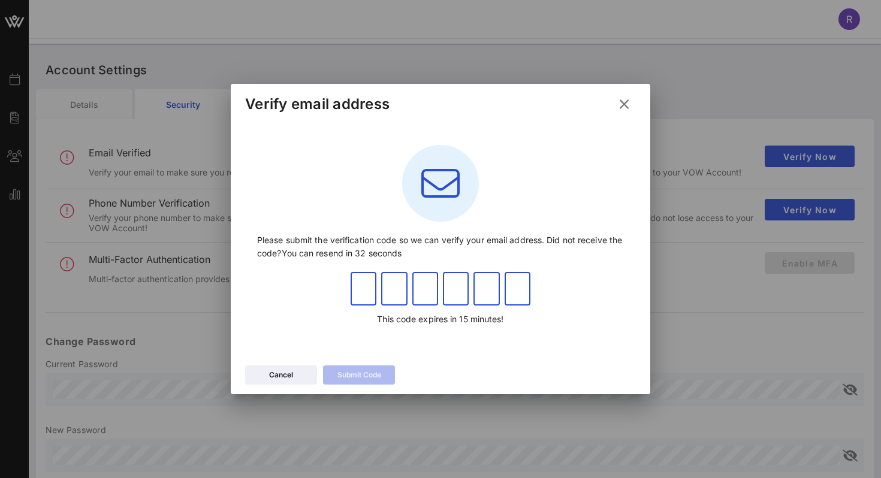
paste input "024384"
type input "0"
type input "2"
type input "4"
type input "3"
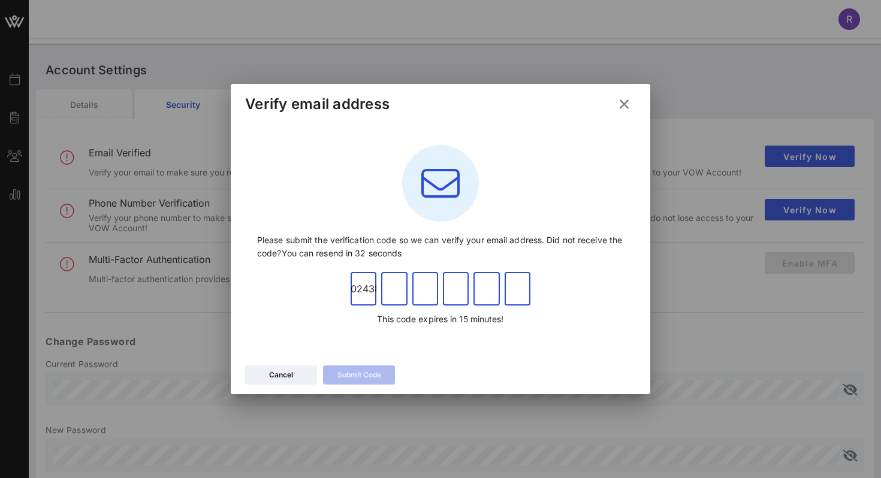
type input "8"
type input "4"
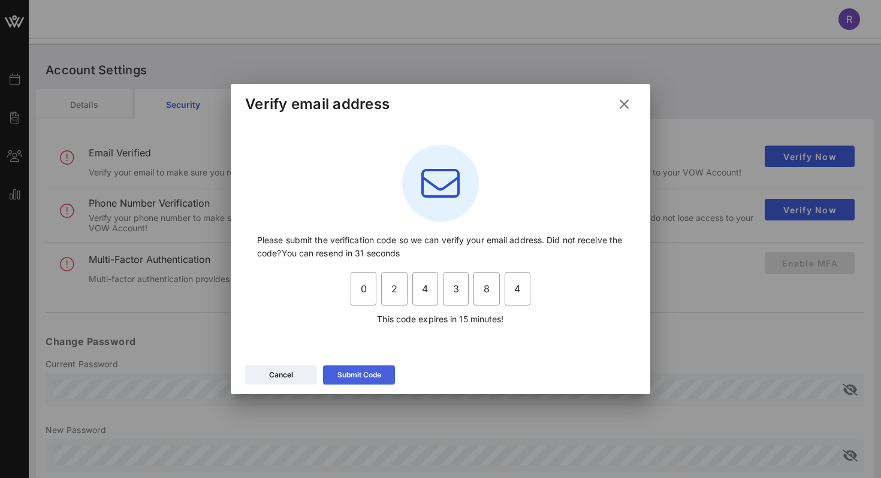
click at [379, 373] on div "Submit Code" at bounding box center [359, 375] width 44 height 12
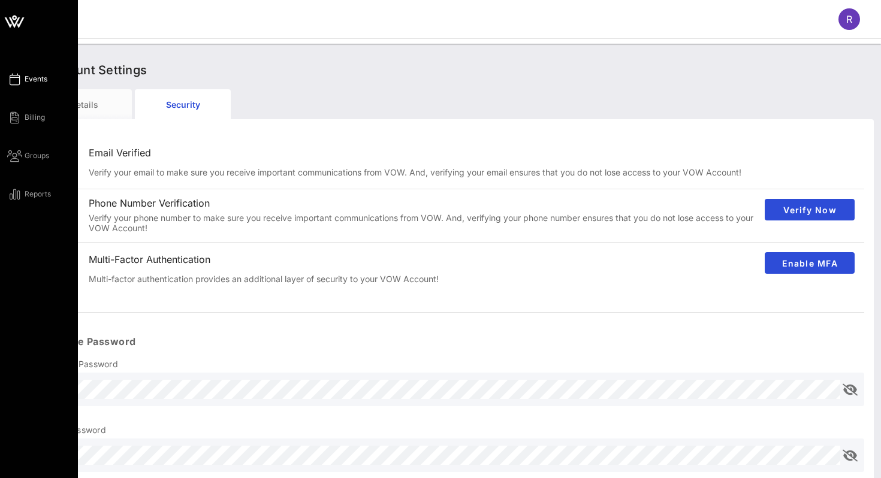
click at [14, 72] on link "Events" at bounding box center [27, 79] width 40 height 14
